Goal: Find specific page/section: Find specific page/section

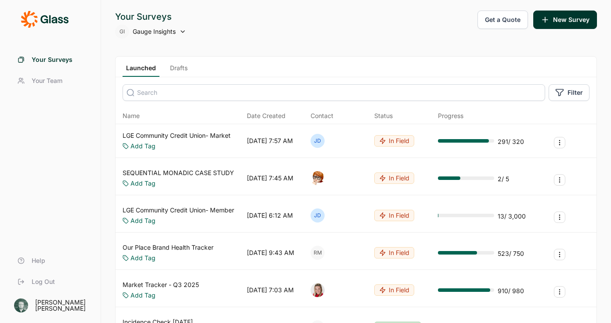
scroll to position [186, 0]
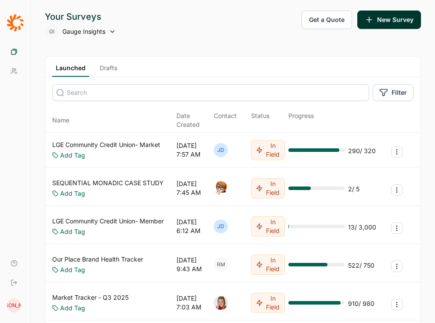
click at [66, 75] on link "Launched" at bounding box center [70, 70] width 37 height 13
click at [18, 53] on link "Your Surveys" at bounding box center [15, 51] width 23 height 19
click at [14, 42] on div "Your Surveys Your Team Help Log Out [PERSON_NAME]" at bounding box center [15, 161] width 31 height 323
click at [65, 66] on link "Launched" at bounding box center [70, 70] width 37 height 13
click at [14, 58] on link "Your Surveys" at bounding box center [15, 51] width 23 height 19
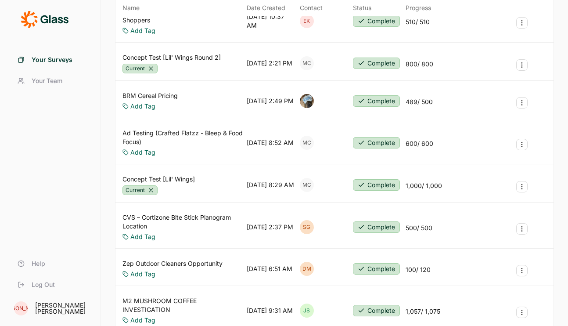
scroll to position [410, 0]
